Goal: Transaction & Acquisition: Purchase product/service

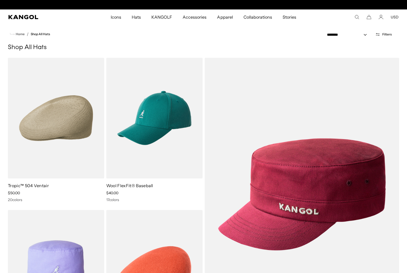
scroll to position [0, 108]
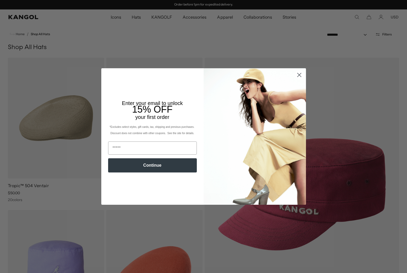
drag, startPoint x: 300, startPoint y: 71, endPoint x: 299, endPoint y: 77, distance: 6.2
click at [300, 71] on circle "Close dialog" at bounding box center [298, 75] width 9 height 9
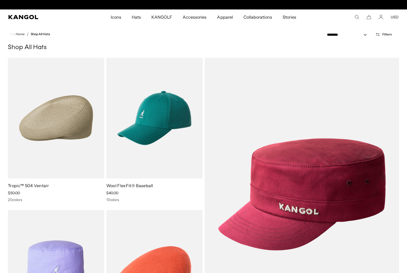
click at [299, 84] on circle "Close dialog" at bounding box center [298, 88] width 9 height 9
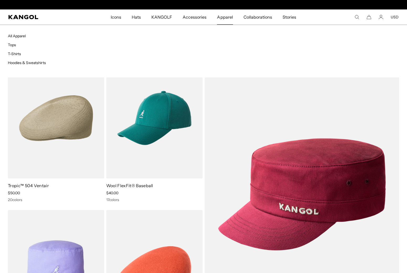
scroll to position [0, 0]
click at [27, 64] on link "Hoodies & Sweatshirts" at bounding box center [27, 62] width 38 height 5
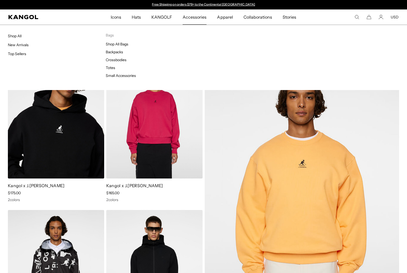
click at [188, 13] on span "Accessories" at bounding box center [195, 16] width 24 height 15
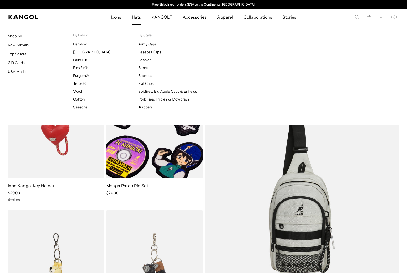
click at [137, 20] on span "Hats" at bounding box center [136, 16] width 9 height 15
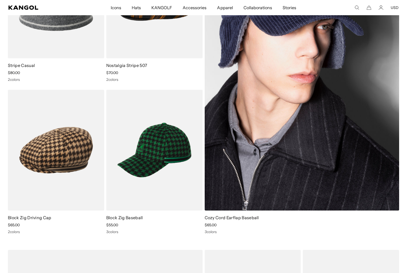
click at [309, 95] on img at bounding box center [302, 73] width 195 height 273
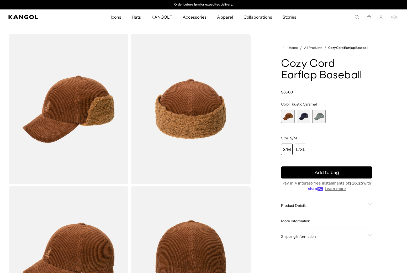
click at [300, 116] on span "2 of 3" at bounding box center [303, 116] width 13 height 13
